Goal: Transaction & Acquisition: Download file/media

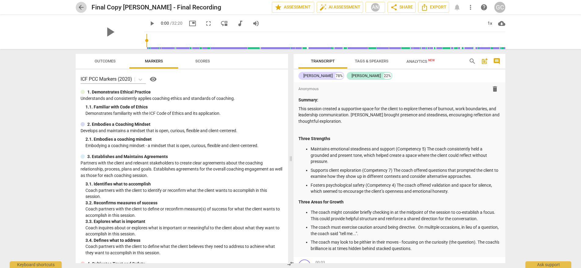
click at [85, 8] on span "arrow_back" at bounding box center [81, 7] width 11 height 7
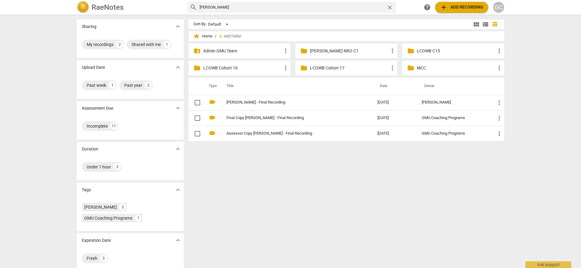
click at [280, 16] on div "Sharing expand_more My recordings 2 Shared with me 1 Upload Date expand_more Pa…" at bounding box center [290, 141] width 437 height 253
click at [279, 13] on div "search [PERSON_NAME] close" at bounding box center [291, 7] width 209 height 11
click at [278, 8] on input "[PERSON_NAME]" at bounding box center [291, 7] width 184 height 10
type input "[PERSON_NAME]"
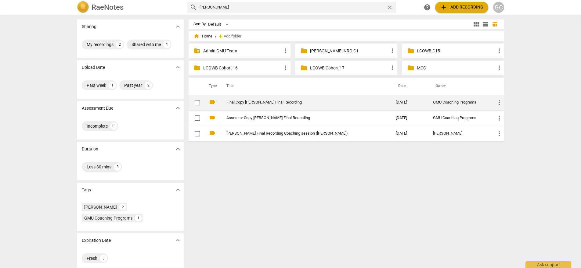
click at [254, 103] on link "Final Copy [PERSON_NAME] Final Recording" at bounding box center [299, 102] width 147 height 5
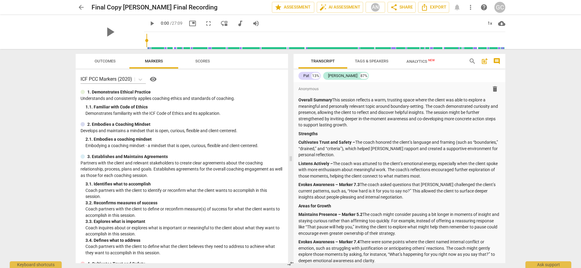
click at [469, 6] on span "more_vert" at bounding box center [470, 7] width 7 height 7
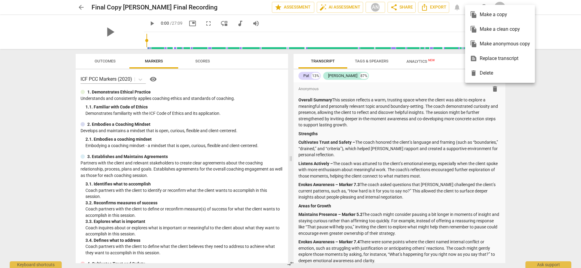
click at [441, 9] on div at bounding box center [290, 134] width 581 height 268
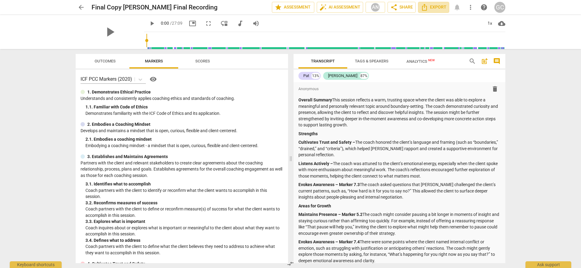
click at [441, 9] on span "Export" at bounding box center [434, 7] width 26 height 7
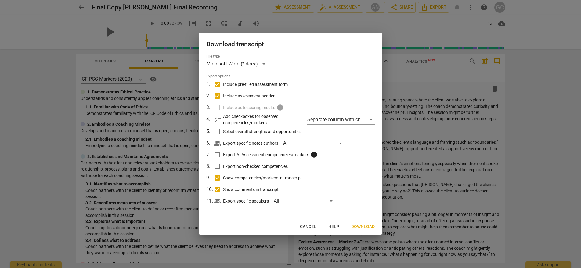
click at [360, 225] on span "Download" at bounding box center [362, 227] width 23 height 6
